Goal: Task Accomplishment & Management: Manage account settings

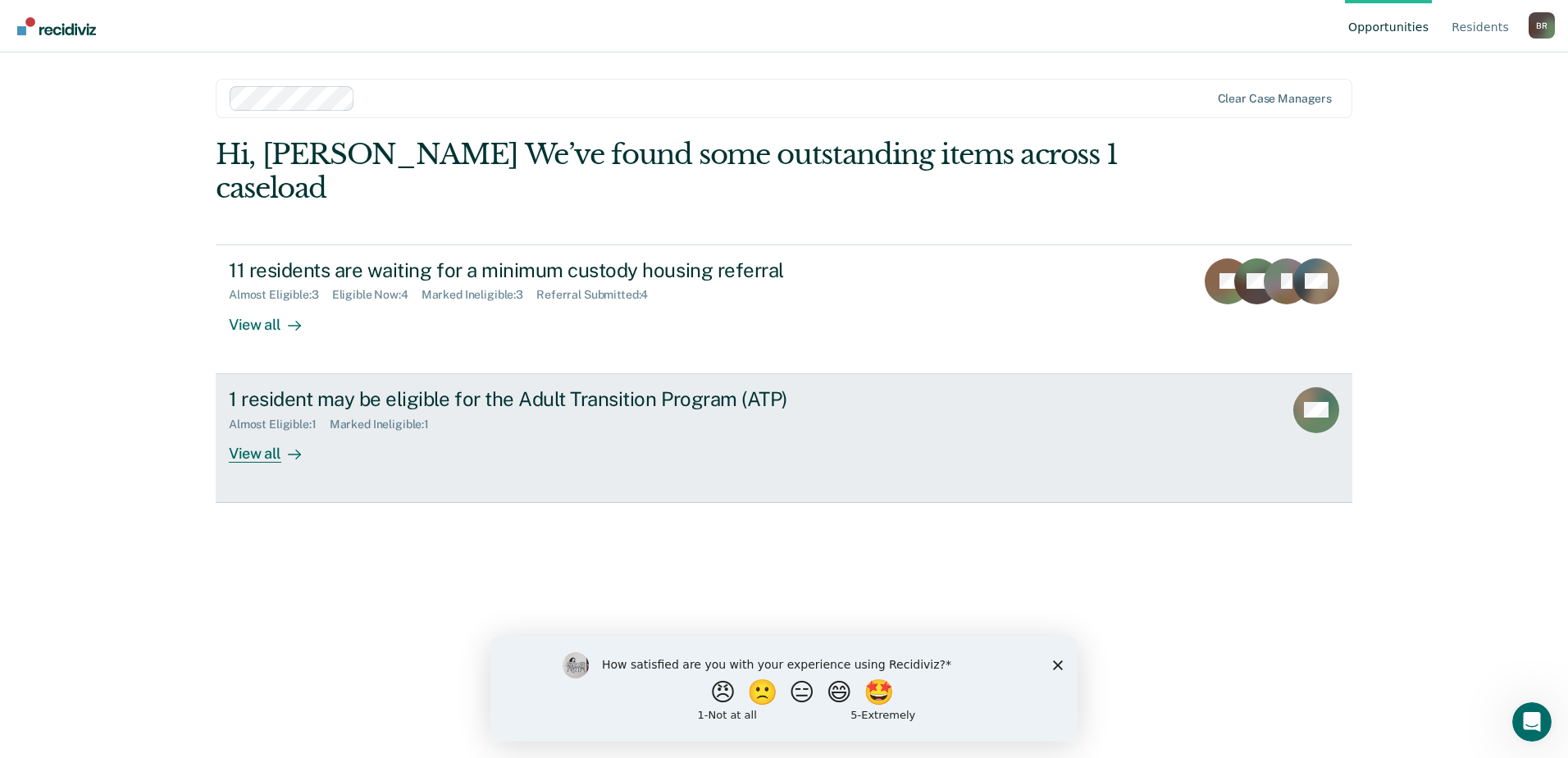
click at [282, 455] on div at bounding box center [290, 453] width 20 height 19
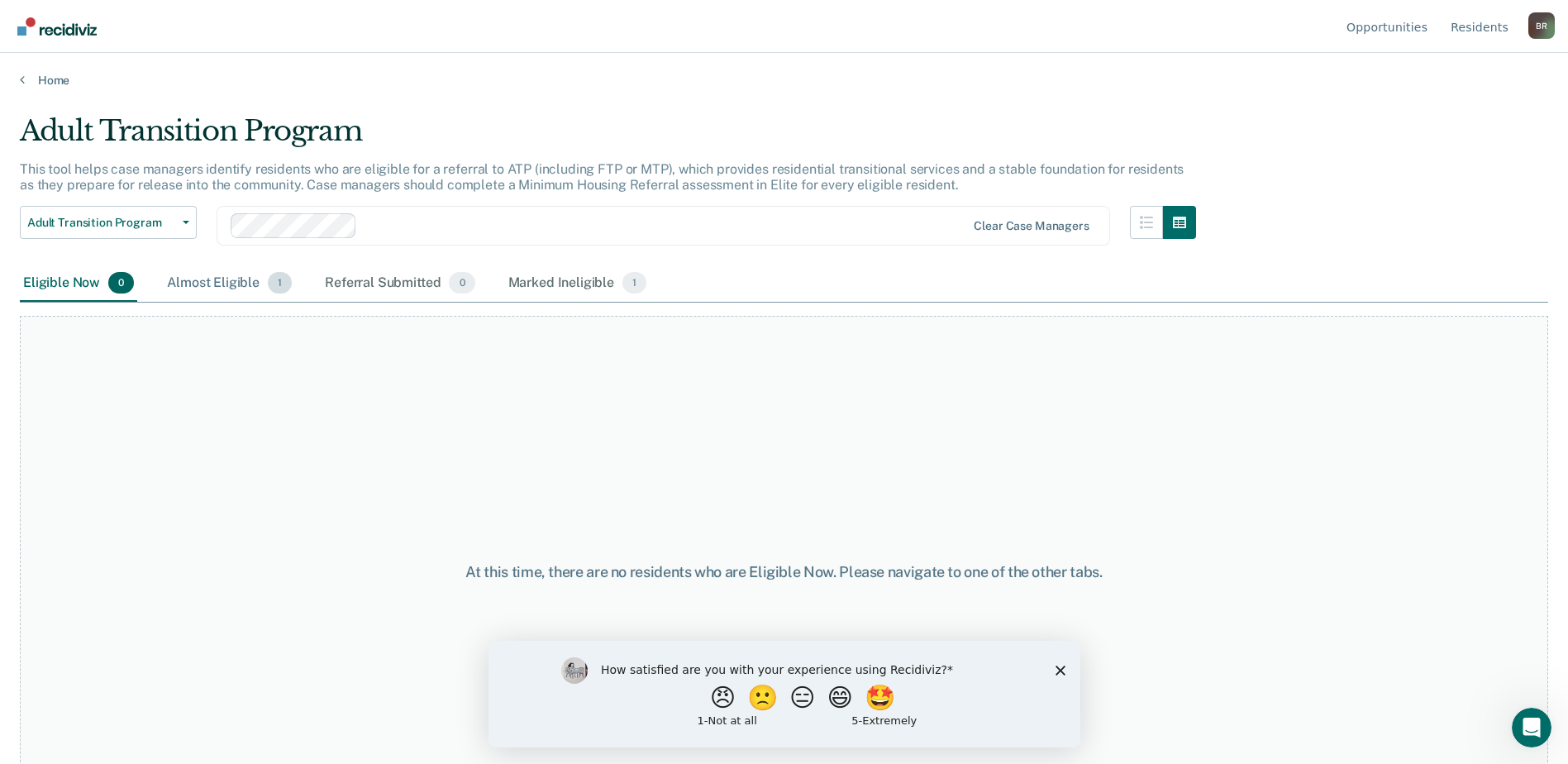
click at [223, 280] on div "Almost Eligible 1" at bounding box center [229, 283] width 132 height 36
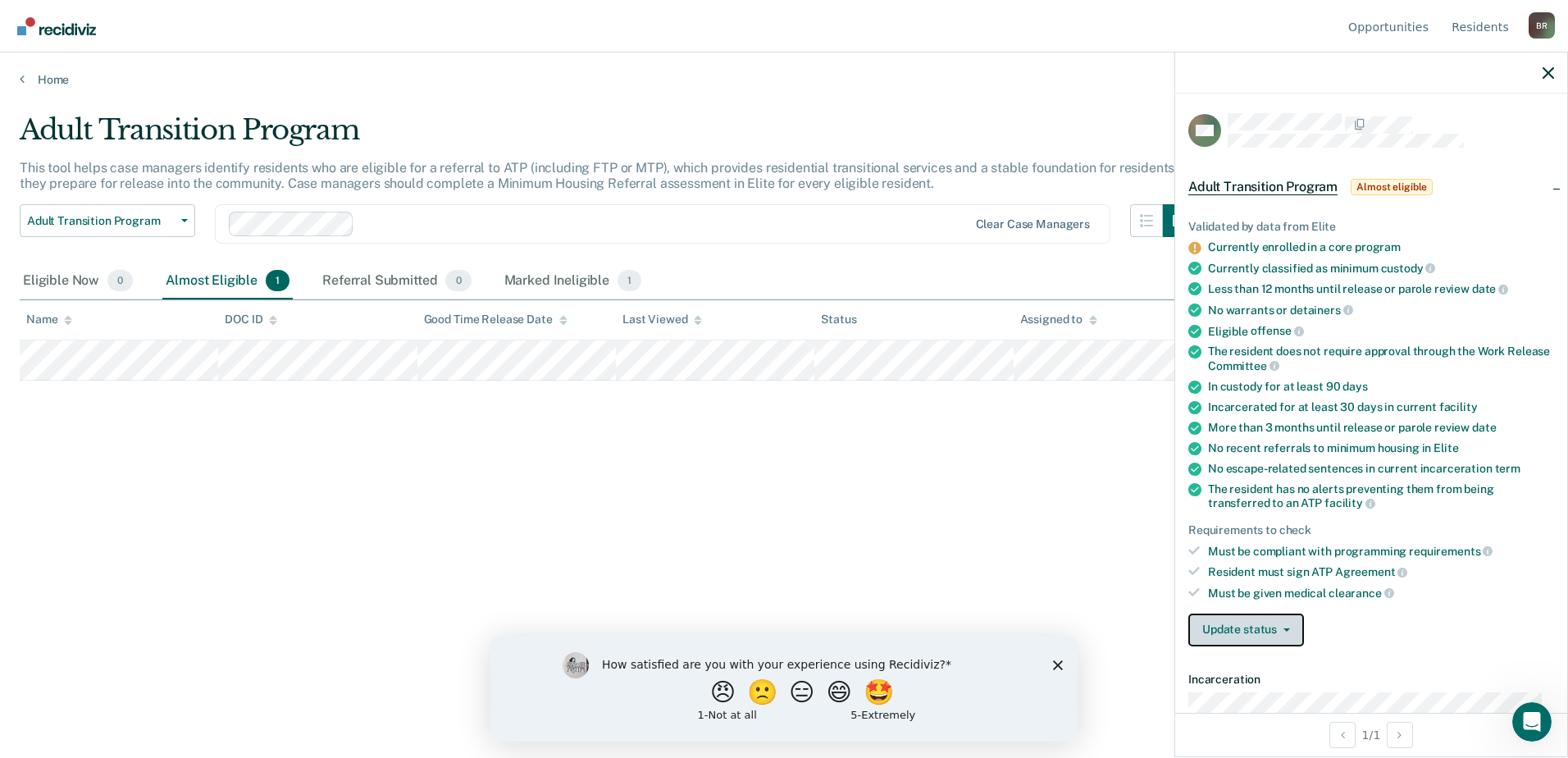
click at [1295, 627] on button "Update status" at bounding box center [1245, 630] width 115 height 32
click at [1285, 659] on button "Mark Referral Submitted" at bounding box center [1276, 669] width 177 height 26
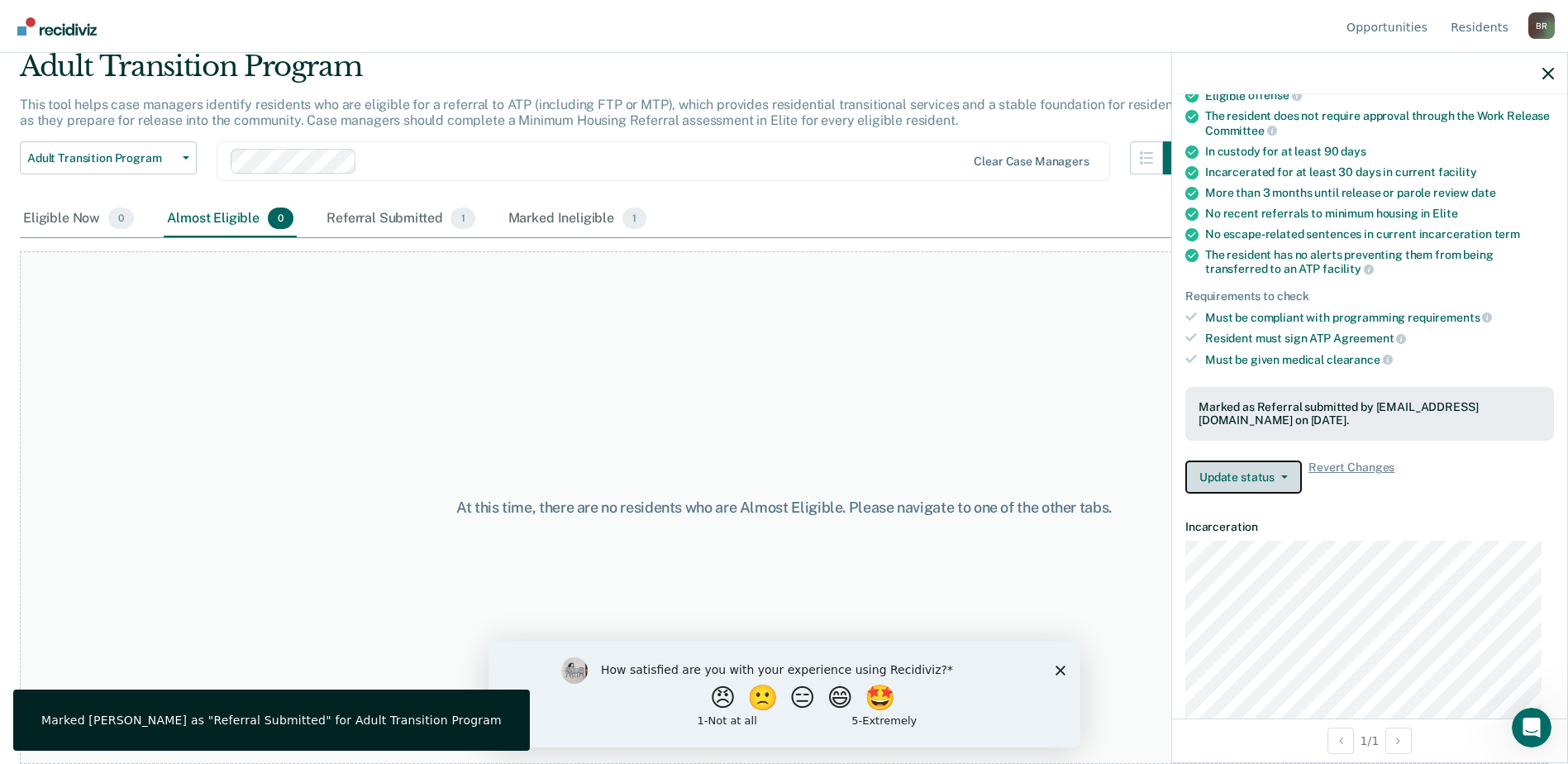
scroll to position [330, 0]
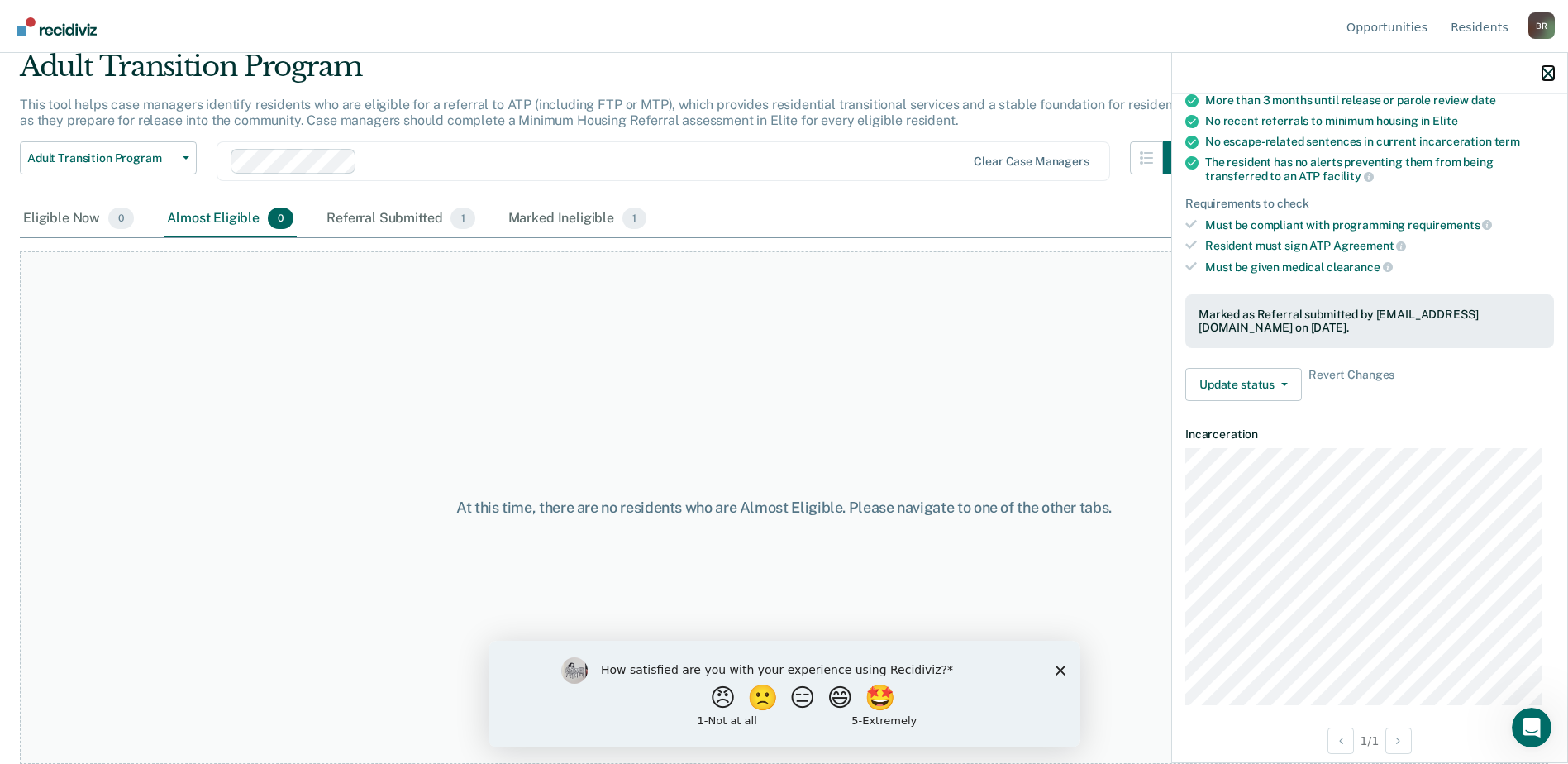
click at [1549, 73] on icon "button" at bounding box center [1548, 73] width 11 height 11
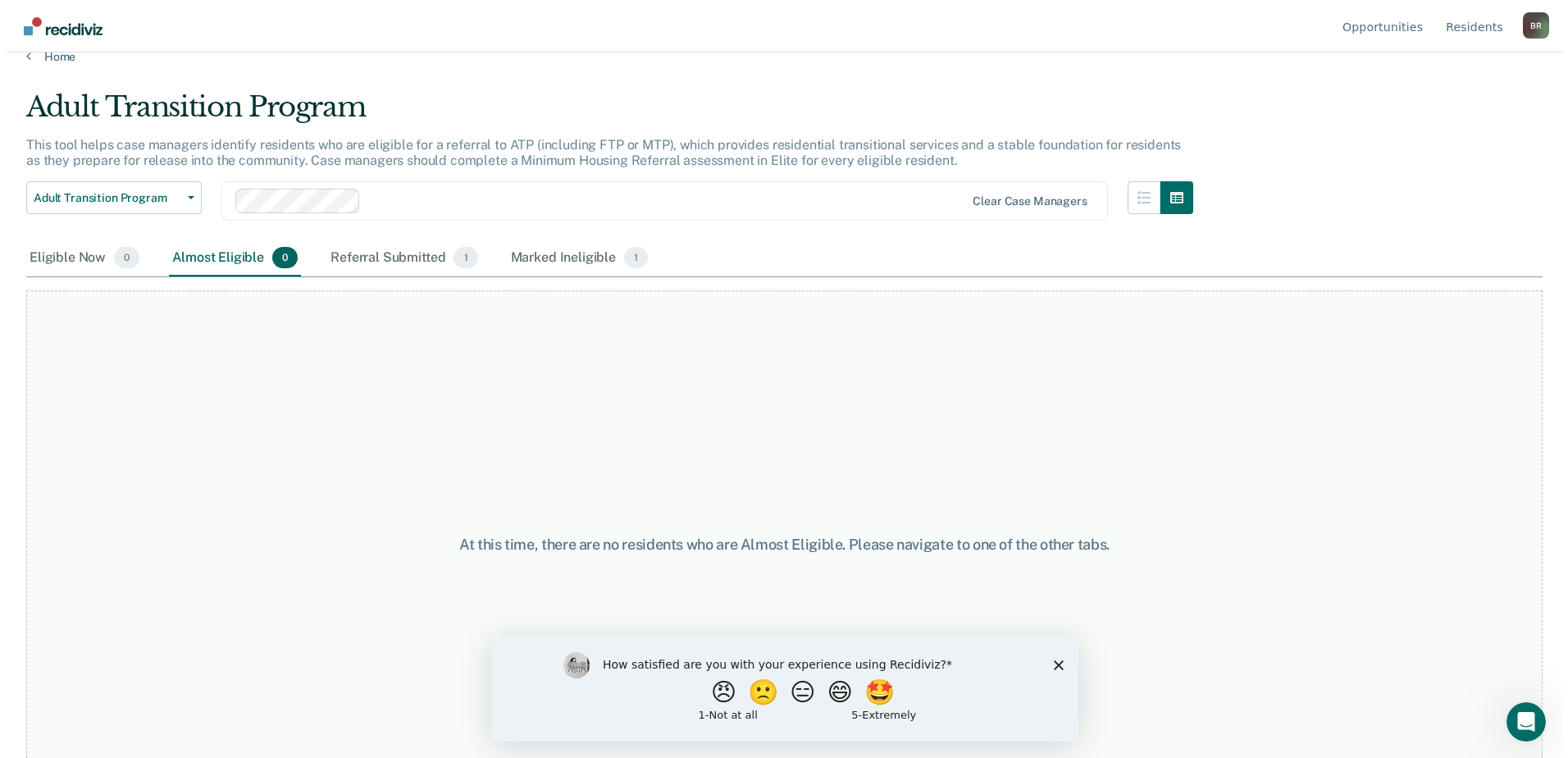
scroll to position [0, 0]
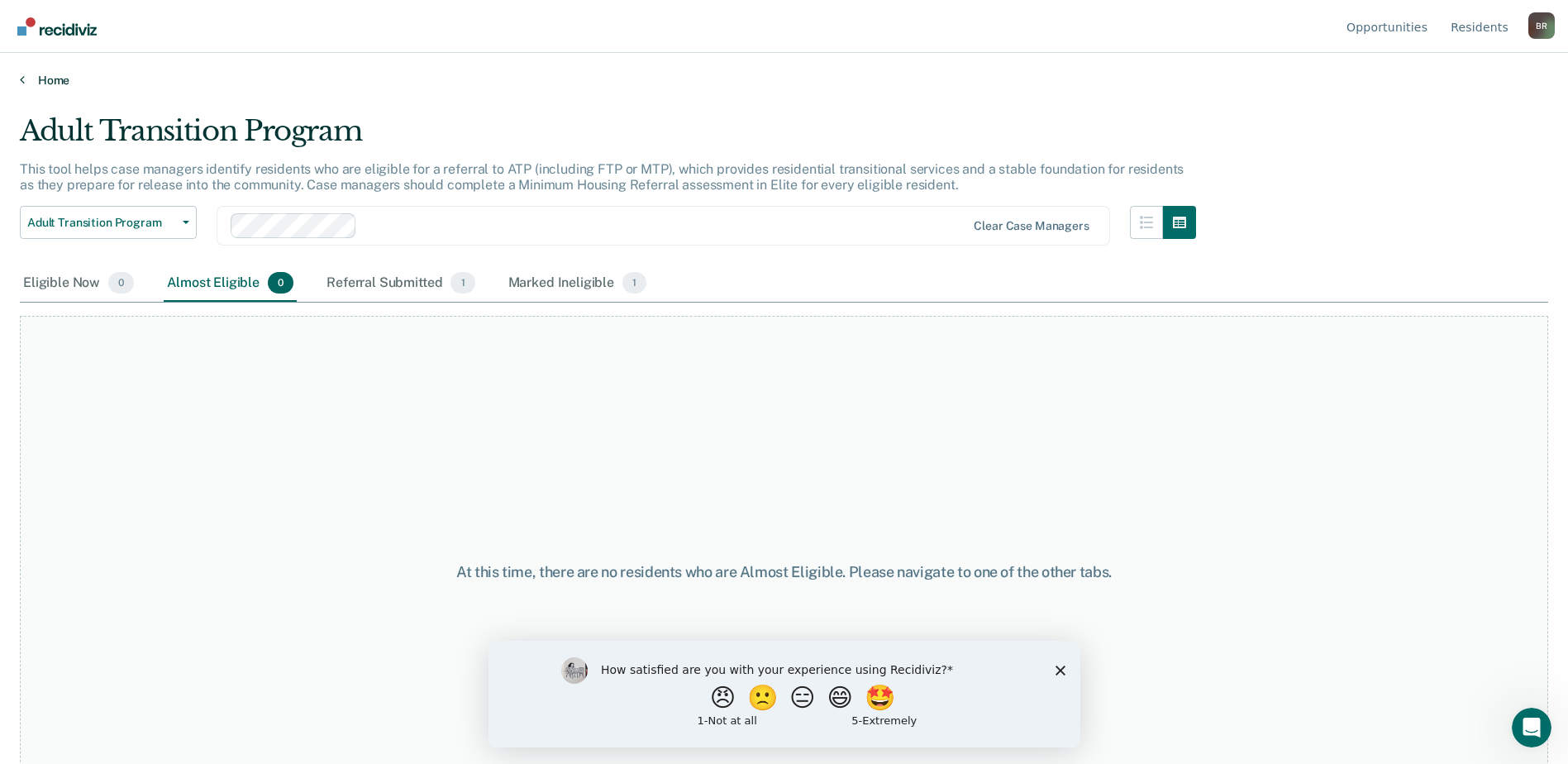
click at [46, 79] on link "Home" at bounding box center [784, 80] width 1528 height 15
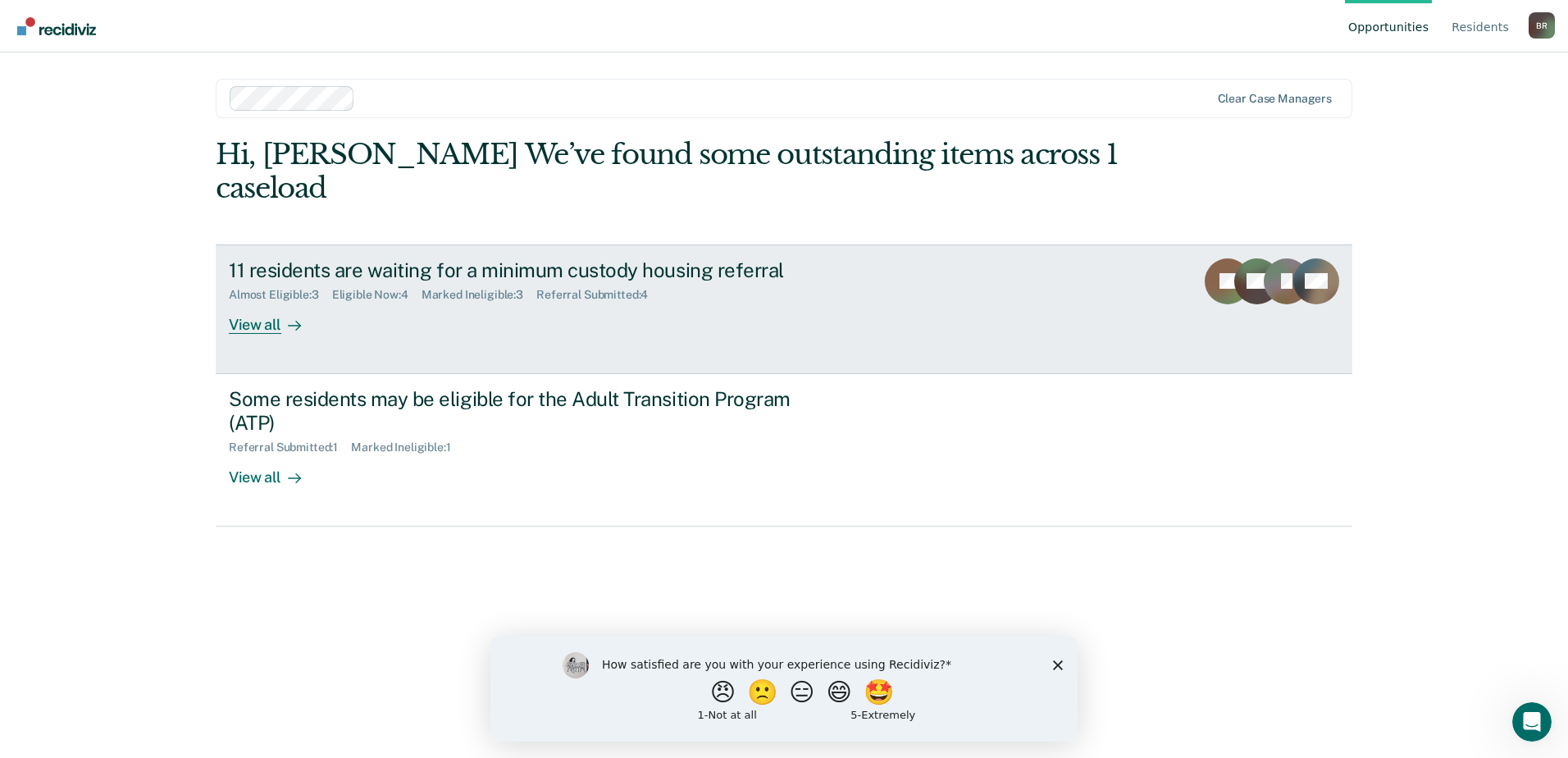
click at [372, 298] on div "Eligible Now : 4" at bounding box center [376, 294] width 90 height 14
